Goal: Task Accomplishment & Management: Manage account settings

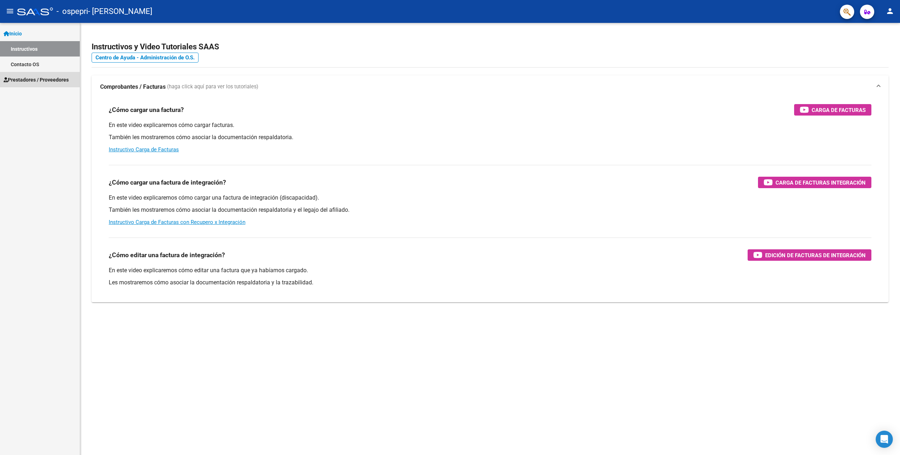
click at [13, 78] on span "Prestadores / Proveedores" at bounding box center [36, 80] width 65 height 8
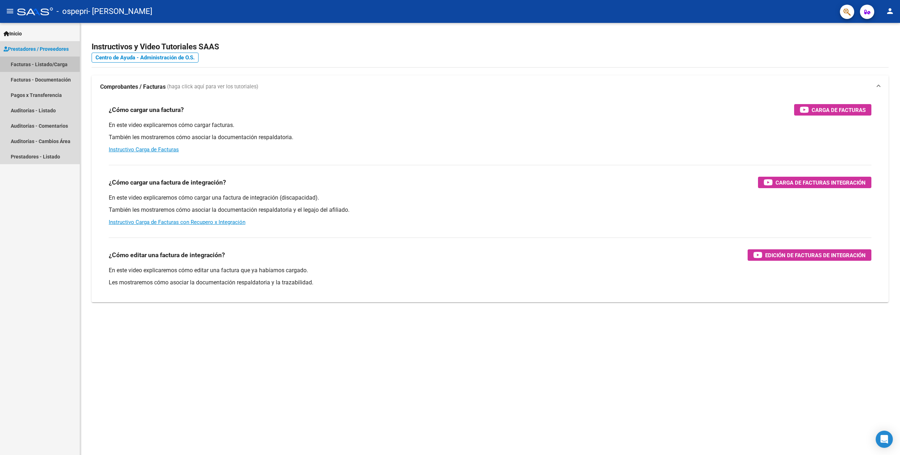
click at [35, 62] on link "Facturas - Listado/Carga" at bounding box center [40, 64] width 80 height 15
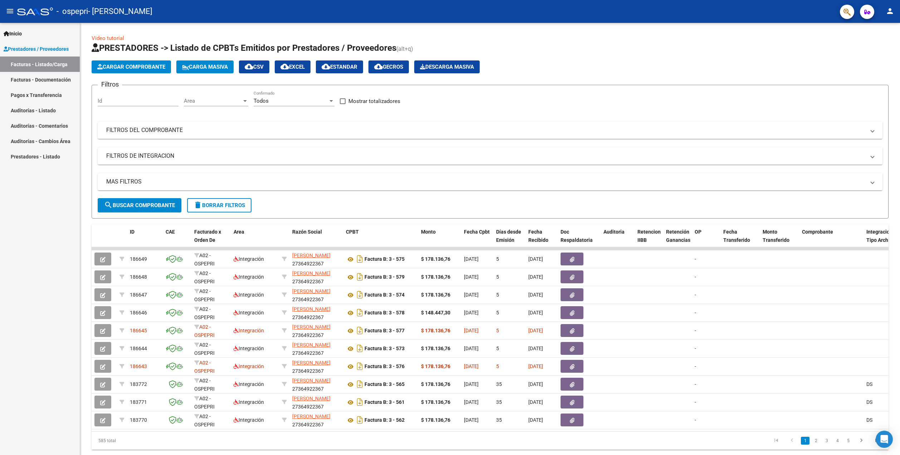
click at [889, 13] on mat-icon "person" at bounding box center [890, 11] width 9 height 9
click at [867, 49] on button "exit_to_app Salir" at bounding box center [875, 47] width 44 height 17
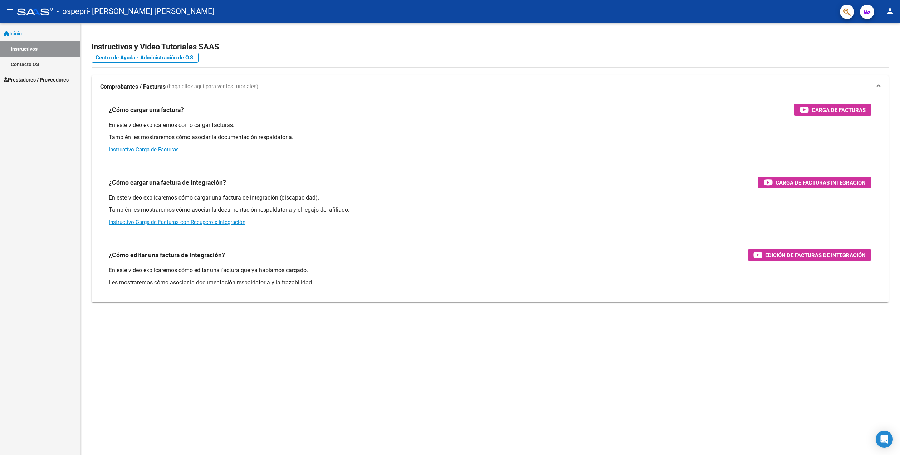
click at [44, 77] on span "Prestadores / Proveedores" at bounding box center [36, 80] width 65 height 8
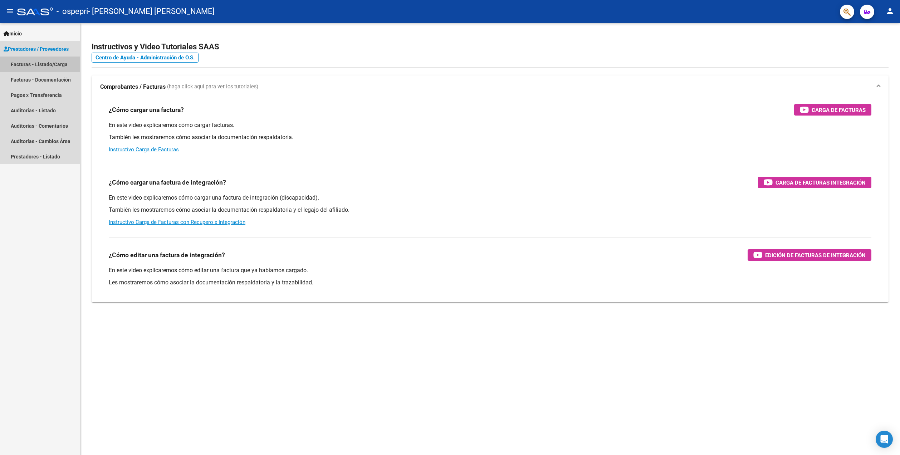
click at [49, 65] on link "Facturas - Listado/Carga" at bounding box center [40, 64] width 80 height 15
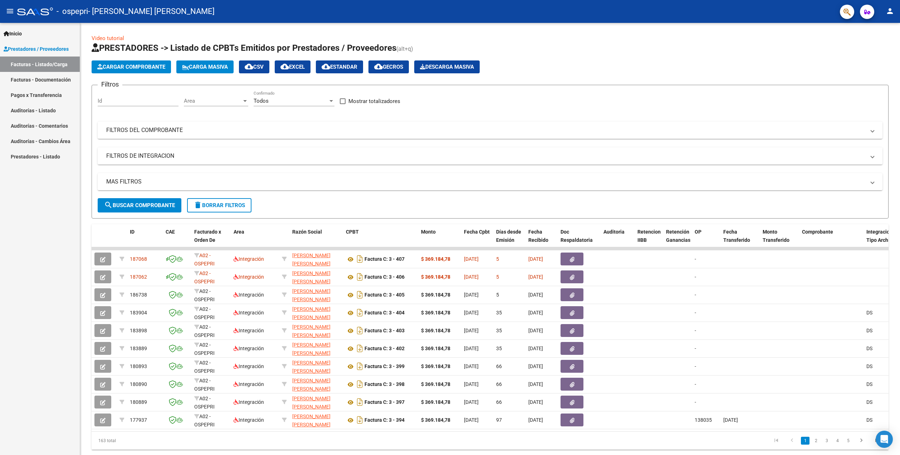
click at [887, 10] on mat-icon "person" at bounding box center [890, 11] width 9 height 9
click at [865, 46] on mat-icon "exit_to_app" at bounding box center [863, 47] width 9 height 9
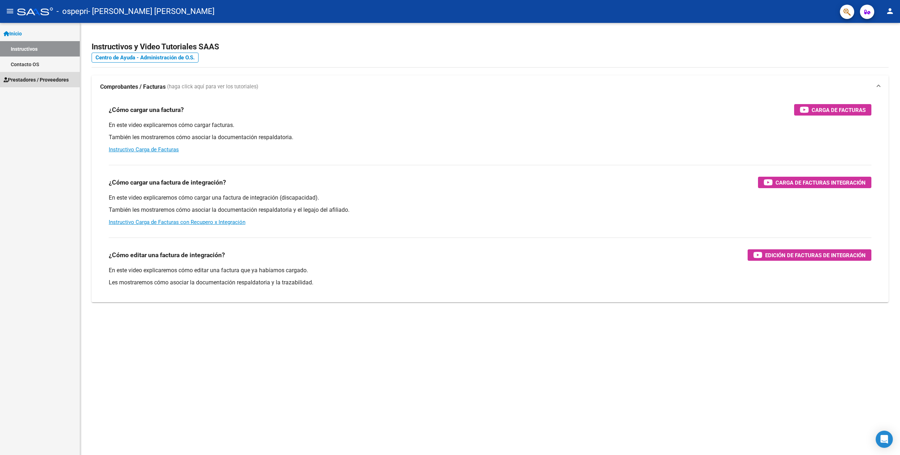
click at [42, 83] on span "Prestadores / Proveedores" at bounding box center [36, 80] width 65 height 8
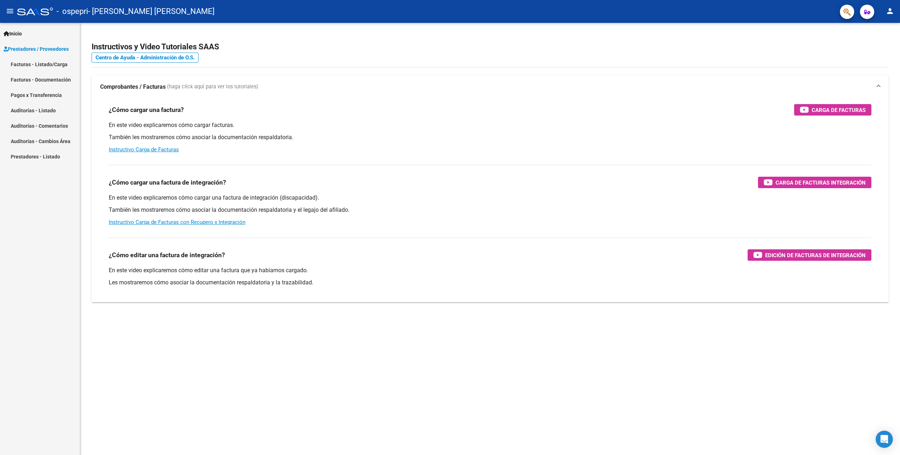
click at [19, 64] on link "Facturas - Listado/Carga" at bounding box center [40, 64] width 80 height 15
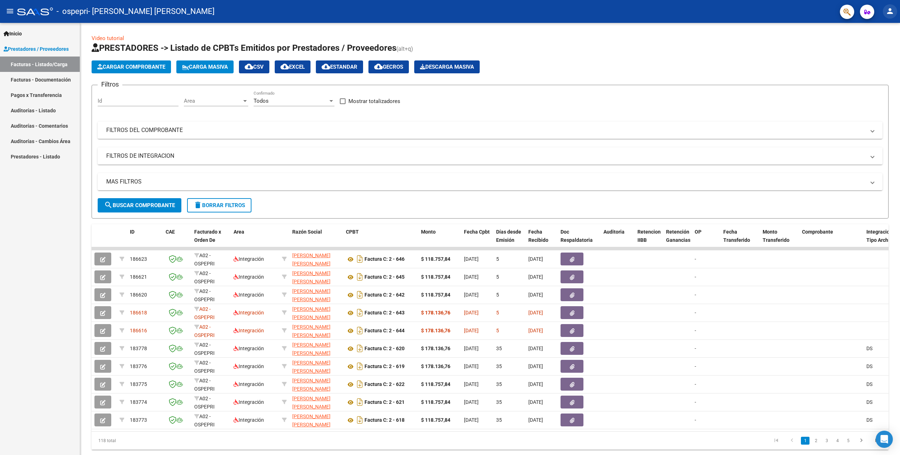
click at [895, 9] on button "person" at bounding box center [890, 11] width 14 height 14
click at [879, 44] on button "exit_to_app Salir" at bounding box center [875, 47] width 44 height 17
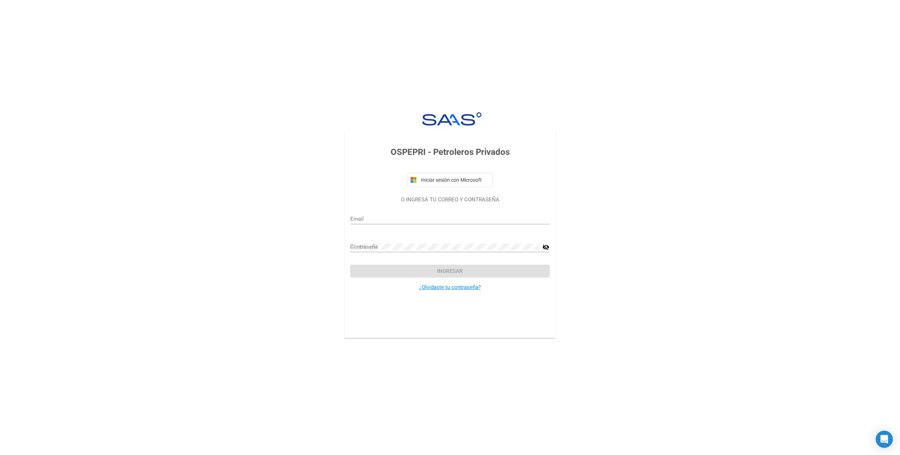
type input "[EMAIL_ADDRESS][DOMAIN_NAME]"
